Goal: Transaction & Acquisition: Purchase product/service

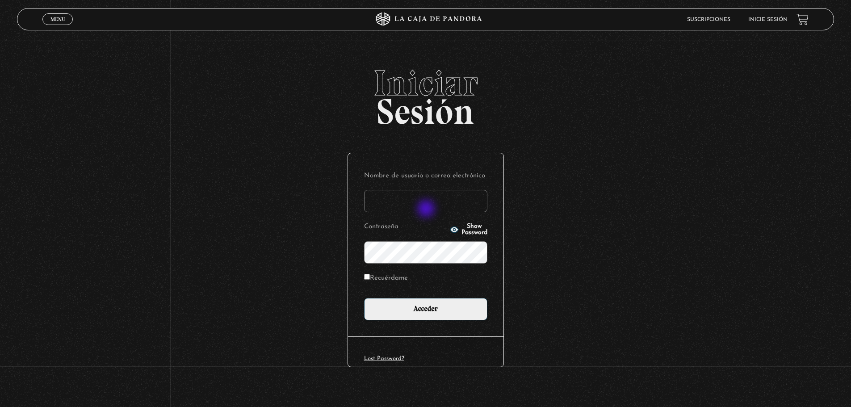
click at [427, 209] on input "Nombre de usuario o correo electrónico" at bounding box center [425, 201] width 123 height 22
type input "[EMAIL_ADDRESS][DOMAIN_NAME]"
click at [450, 232] on icon "button" at bounding box center [454, 229] width 8 height 6
click at [450, 225] on icon "button" at bounding box center [454, 229] width 9 height 9
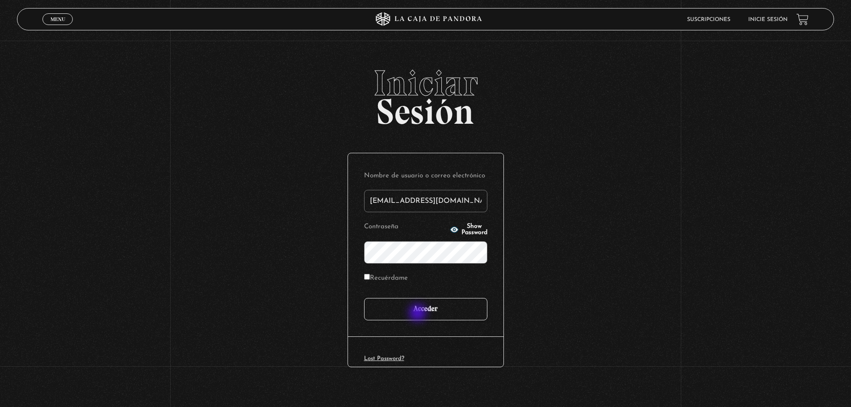
click at [419, 314] on input "Acceder" at bounding box center [425, 309] width 123 height 22
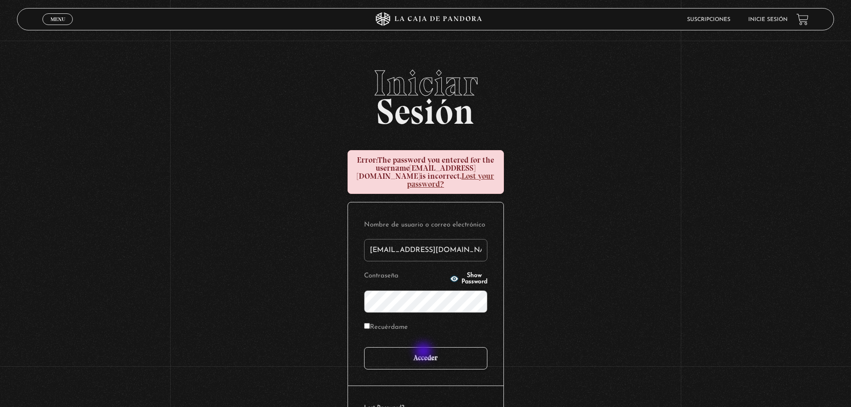
click at [424, 352] on input "Acceder" at bounding box center [425, 358] width 123 height 22
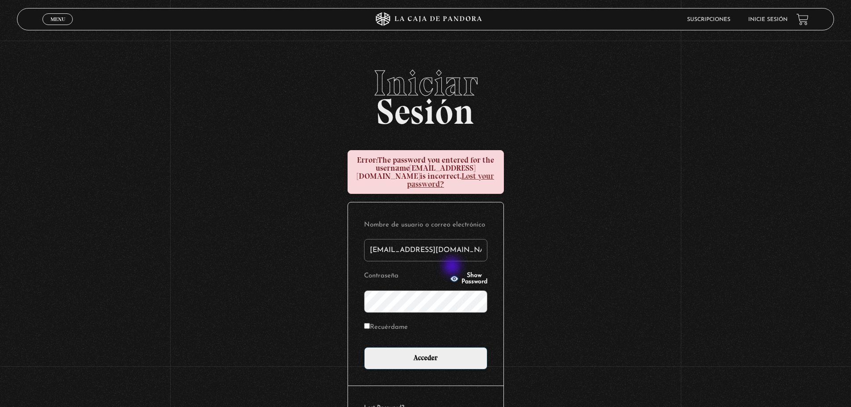
click at [461, 272] on span "Show Password" at bounding box center [474, 278] width 26 height 13
click at [461, 272] on span "Hide Password" at bounding box center [474, 278] width 26 height 13
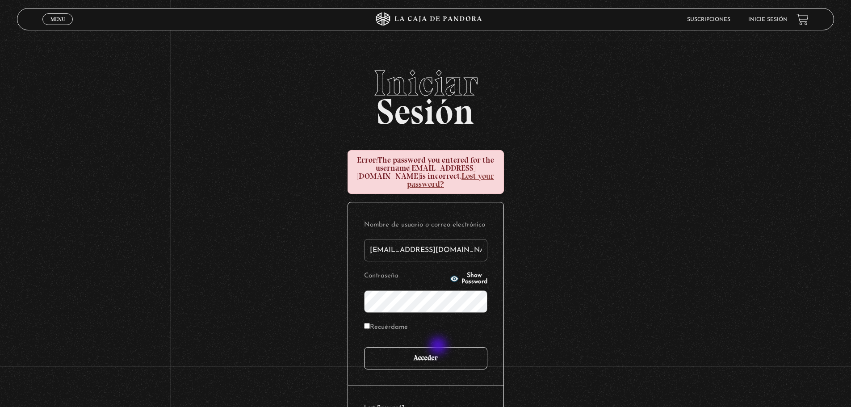
click at [439, 347] on input "Acceder" at bounding box center [425, 358] width 123 height 22
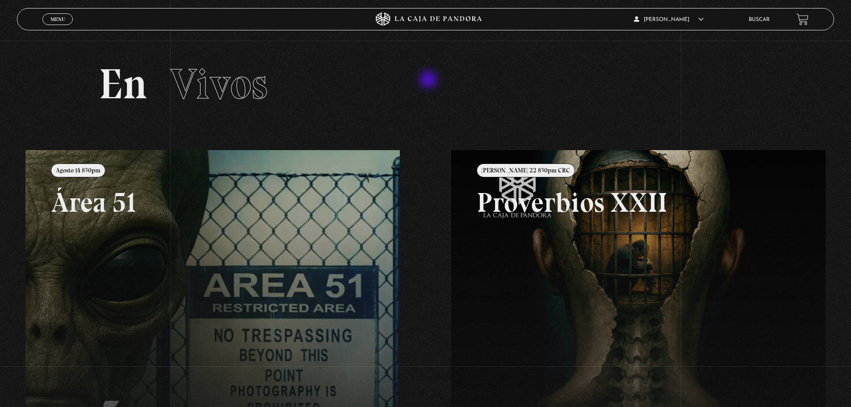
click at [429, 80] on h2 "En Vivos" at bounding box center [425, 84] width 653 height 42
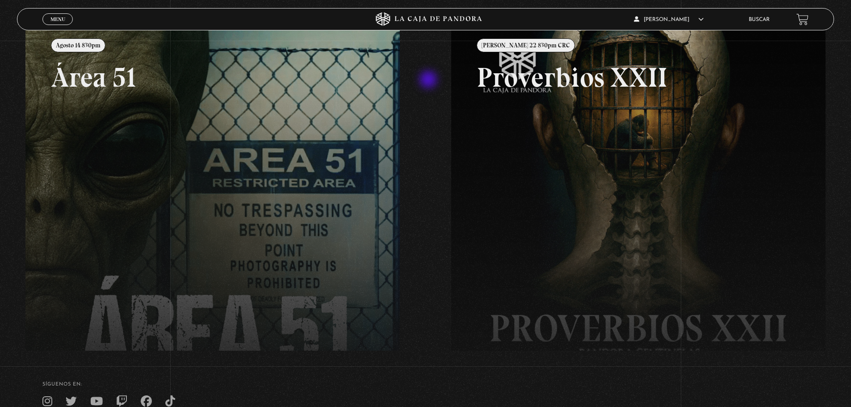
scroll to position [179, 0]
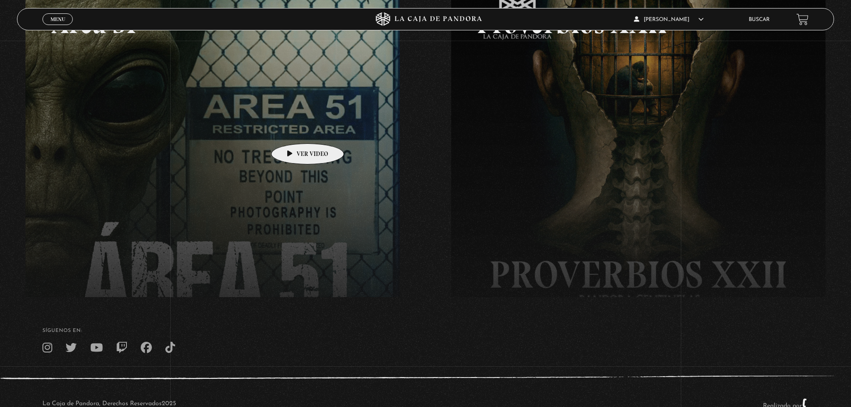
click at [293, 130] on link at bounding box center [450, 174] width 851 height 407
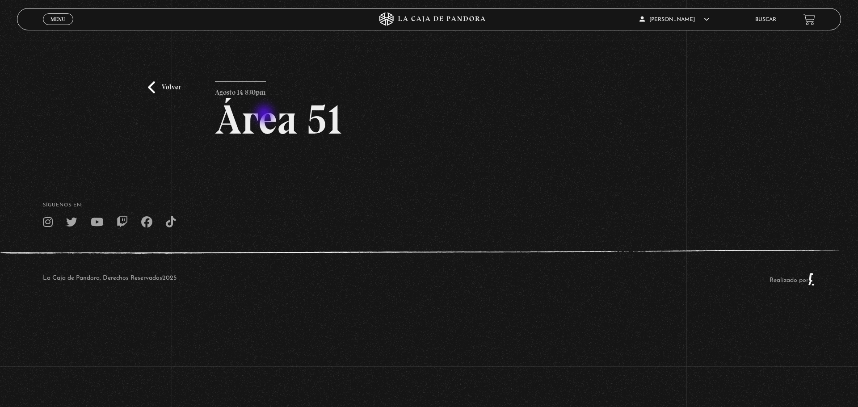
click at [265, 115] on h2 "Área 51" at bounding box center [429, 119] width 428 height 41
click at [236, 87] on p "Agosto 14 830pm" at bounding box center [240, 90] width 51 height 18
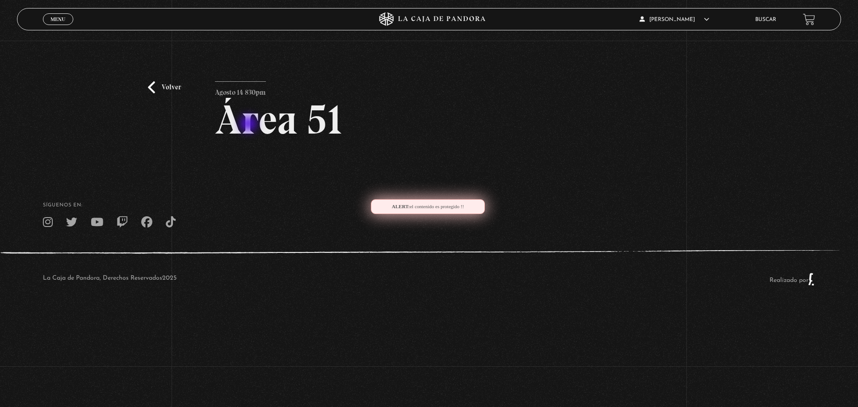
drag, startPoint x: 236, startPoint y: 87, endPoint x: 249, endPoint y: 125, distance: 40.1
click at [249, 125] on article "Agosto 14 830pm Área 51" at bounding box center [429, 117] width 428 height 72
click at [249, 125] on h2 "Área 51" at bounding box center [429, 119] width 428 height 41
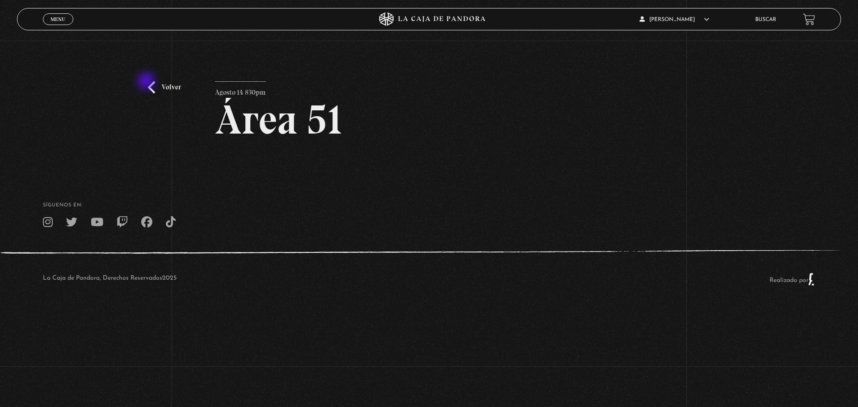
click at [147, 82] on div "Volver Agosto 14 830pm Área 51" at bounding box center [429, 106] width 858 height 131
click at [155, 86] on link "Volver" at bounding box center [164, 87] width 33 height 12
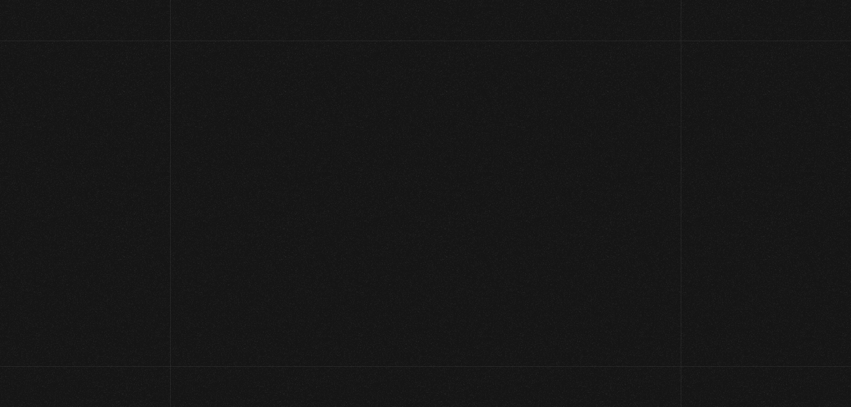
scroll to position [179, 0]
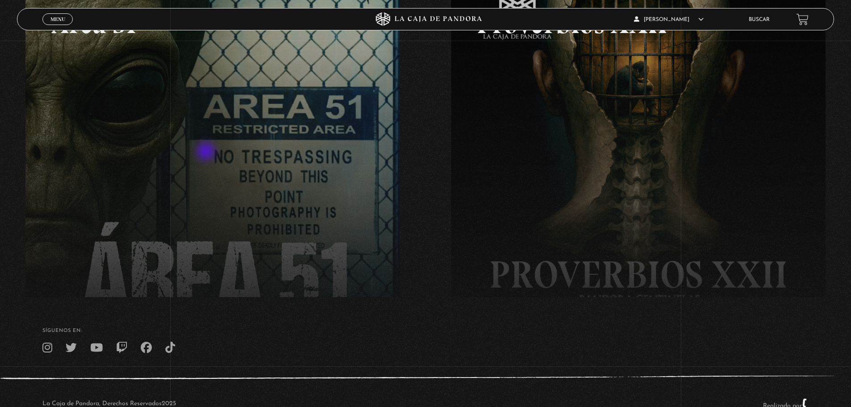
click at [207, 152] on link at bounding box center [450, 174] width 851 height 407
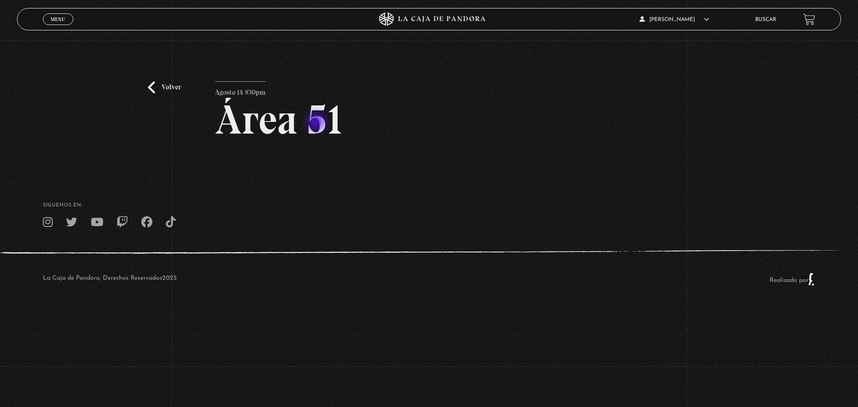
click at [317, 122] on h2 "Área 51" at bounding box center [429, 119] width 428 height 41
click at [241, 90] on p "Agosto 14 830pm" at bounding box center [240, 90] width 51 height 18
click at [241, 125] on h2 "Área 51" at bounding box center [429, 119] width 428 height 41
click at [383, 192] on footer "SÍguenos en: La Caja de Pandora, Derechos Reservados 2025 Realizado por" at bounding box center [429, 240] width 858 height 137
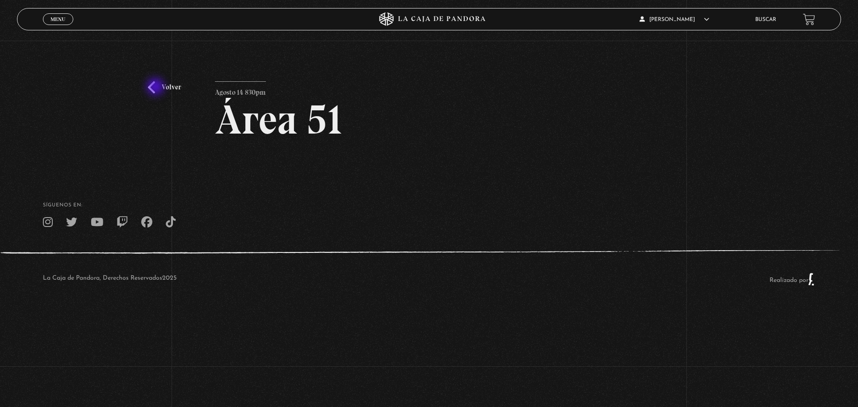
click at [156, 88] on link "Volver" at bounding box center [164, 87] width 33 height 12
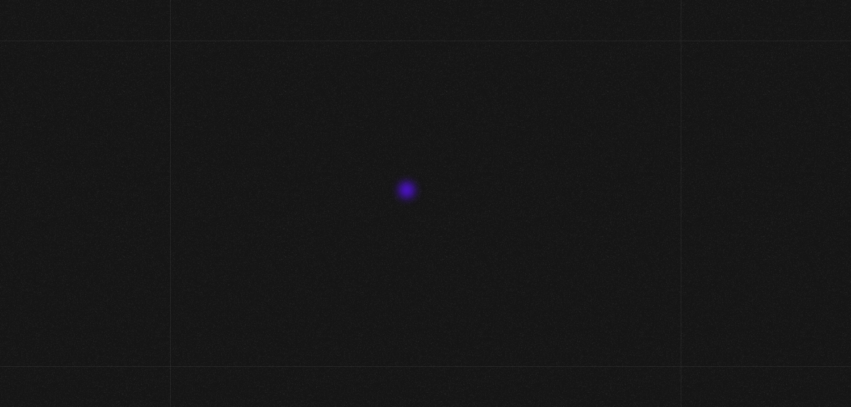
scroll to position [179, 0]
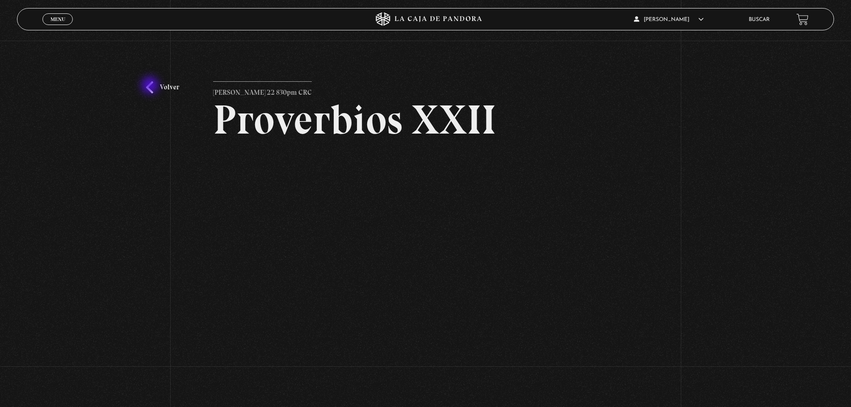
click at [151, 86] on link "Volver" at bounding box center [162, 87] width 33 height 12
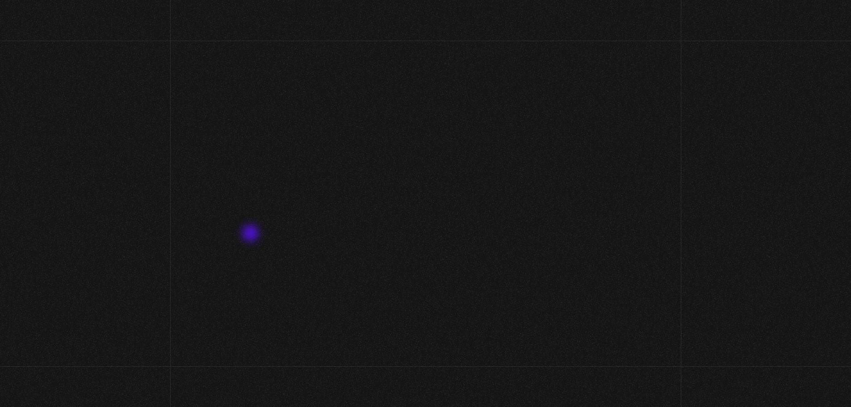
scroll to position [179, 0]
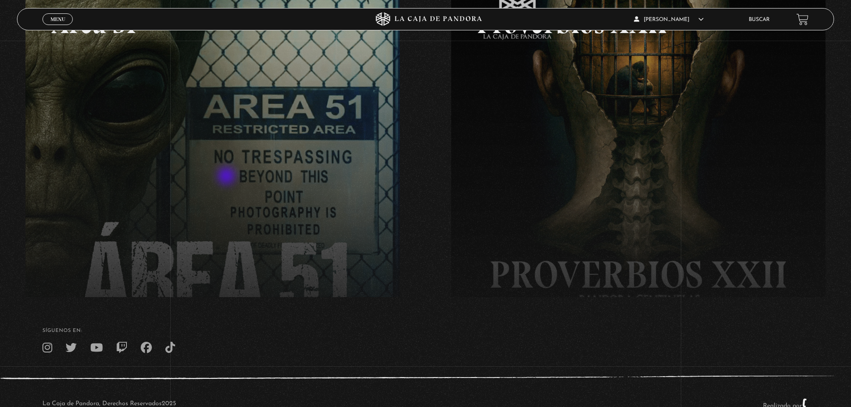
click at [227, 177] on link at bounding box center [450, 174] width 851 height 407
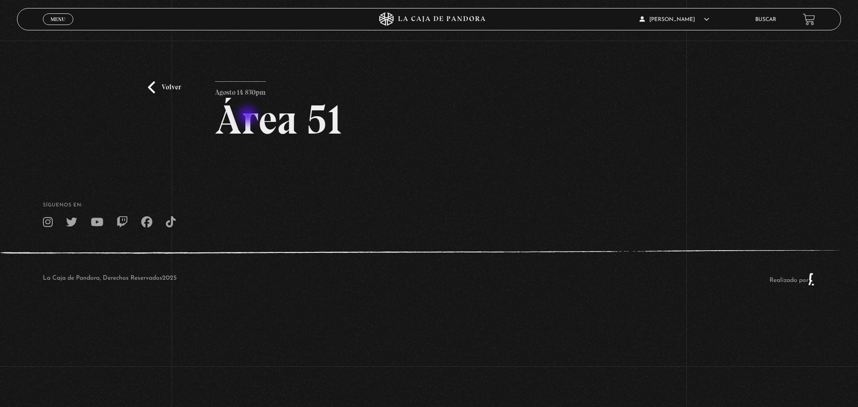
click at [248, 116] on h2 "Área 51" at bounding box center [429, 119] width 428 height 41
click at [237, 93] on p "Agosto 14 830pm" at bounding box center [240, 90] width 51 height 18
click at [243, 117] on h2 "Área 51" at bounding box center [429, 119] width 428 height 41
click at [319, 122] on h2 "Área 51" at bounding box center [429, 119] width 428 height 41
click at [53, 20] on span "Menu" at bounding box center [57, 19] width 15 height 5
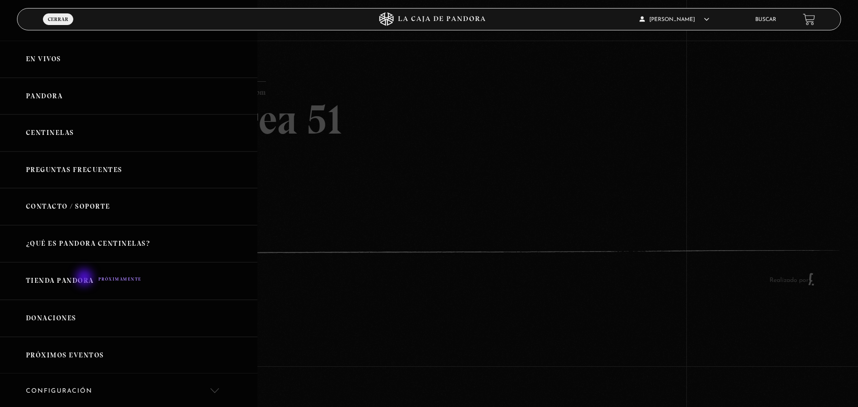
click at [85, 278] on link "Tienda Pandora" at bounding box center [128, 281] width 257 height 38
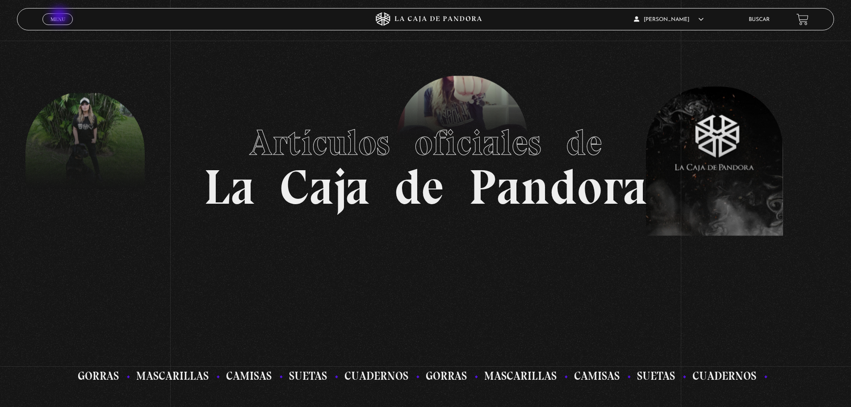
click at [60, 17] on span "Menu" at bounding box center [57, 19] width 15 height 5
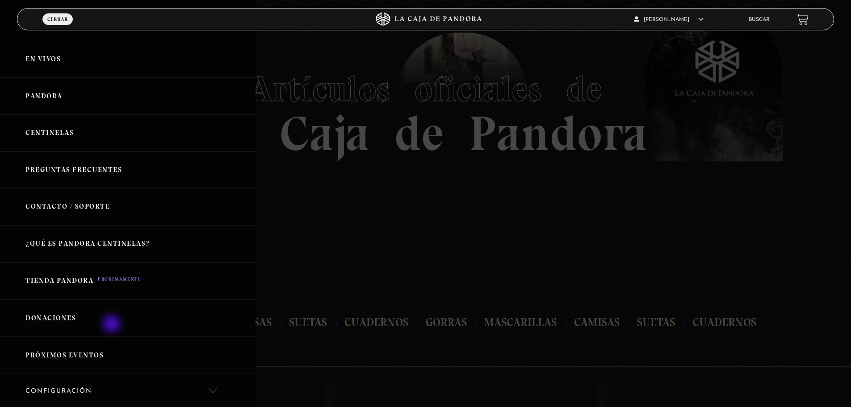
scroll to position [71, 0]
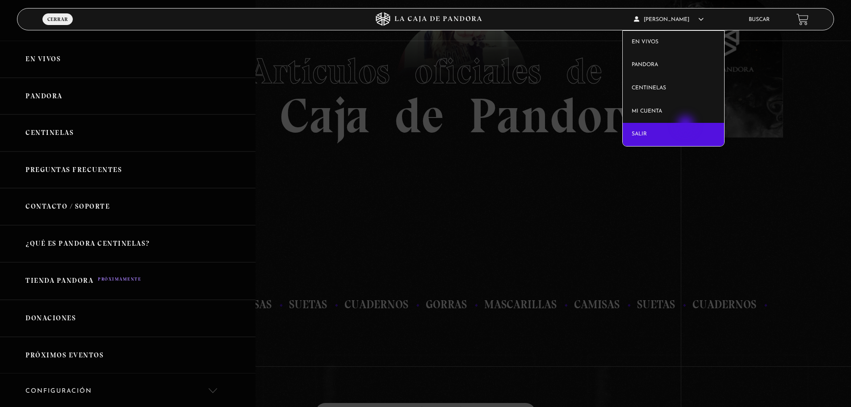
click at [687, 125] on link "Salir" at bounding box center [673, 134] width 101 height 23
